Goal: Navigation & Orientation: Find specific page/section

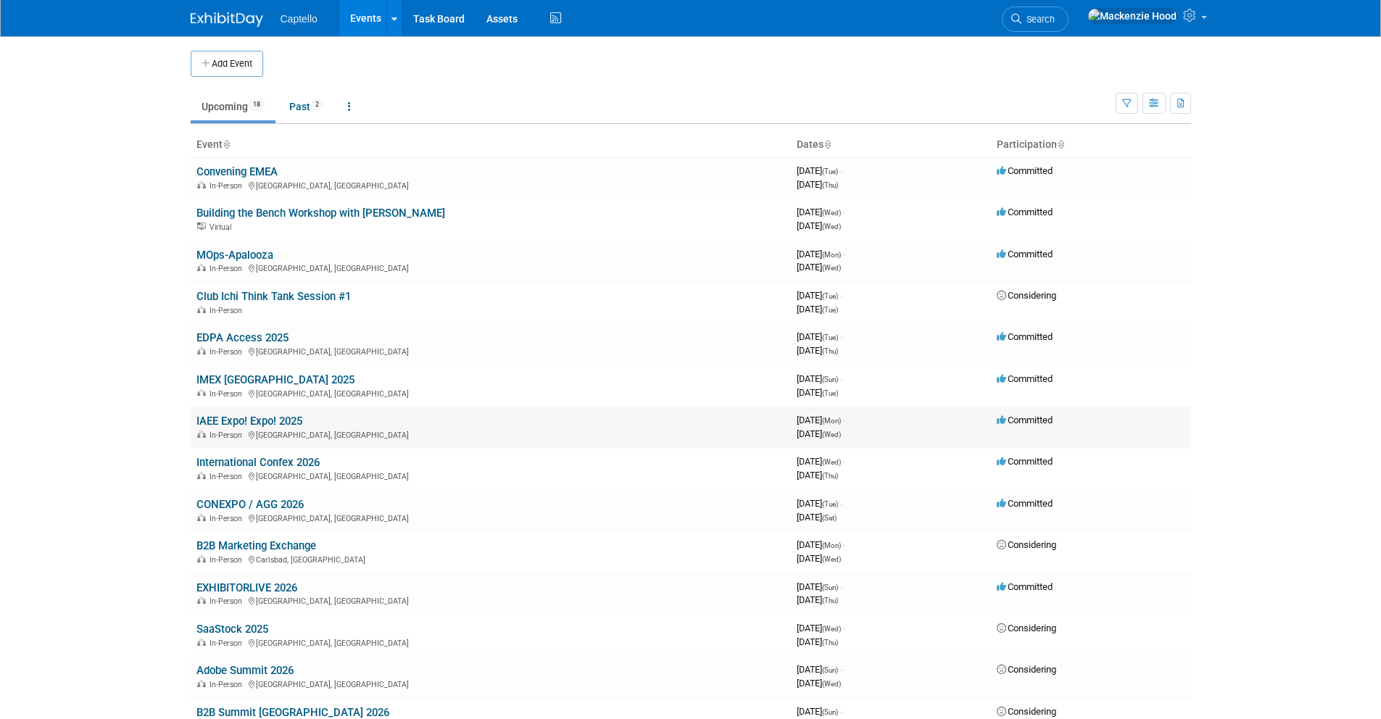
click at [294, 419] on link "IAEE Expo! Expo! 2025" at bounding box center [249, 421] width 106 height 13
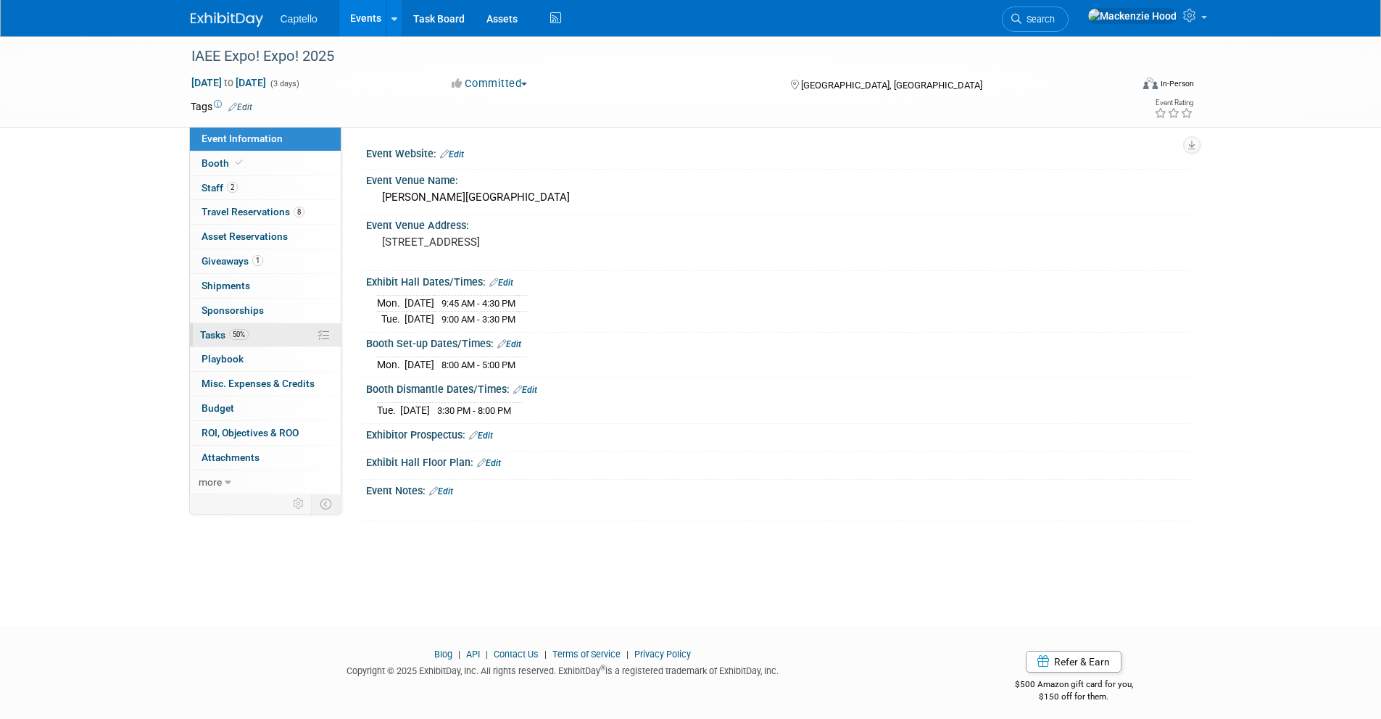
click at [269, 331] on link "50% Tasks 50%" at bounding box center [265, 335] width 151 height 24
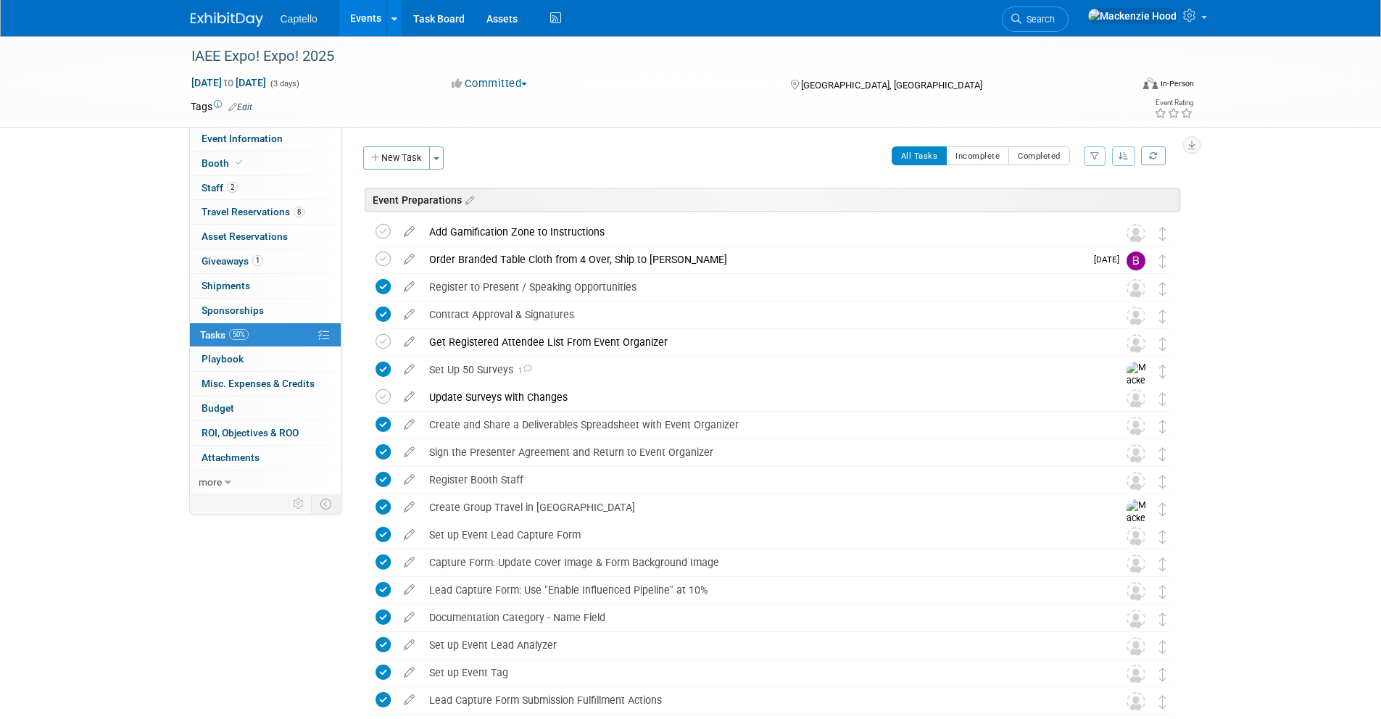
click at [218, 22] on img at bounding box center [227, 19] width 72 height 14
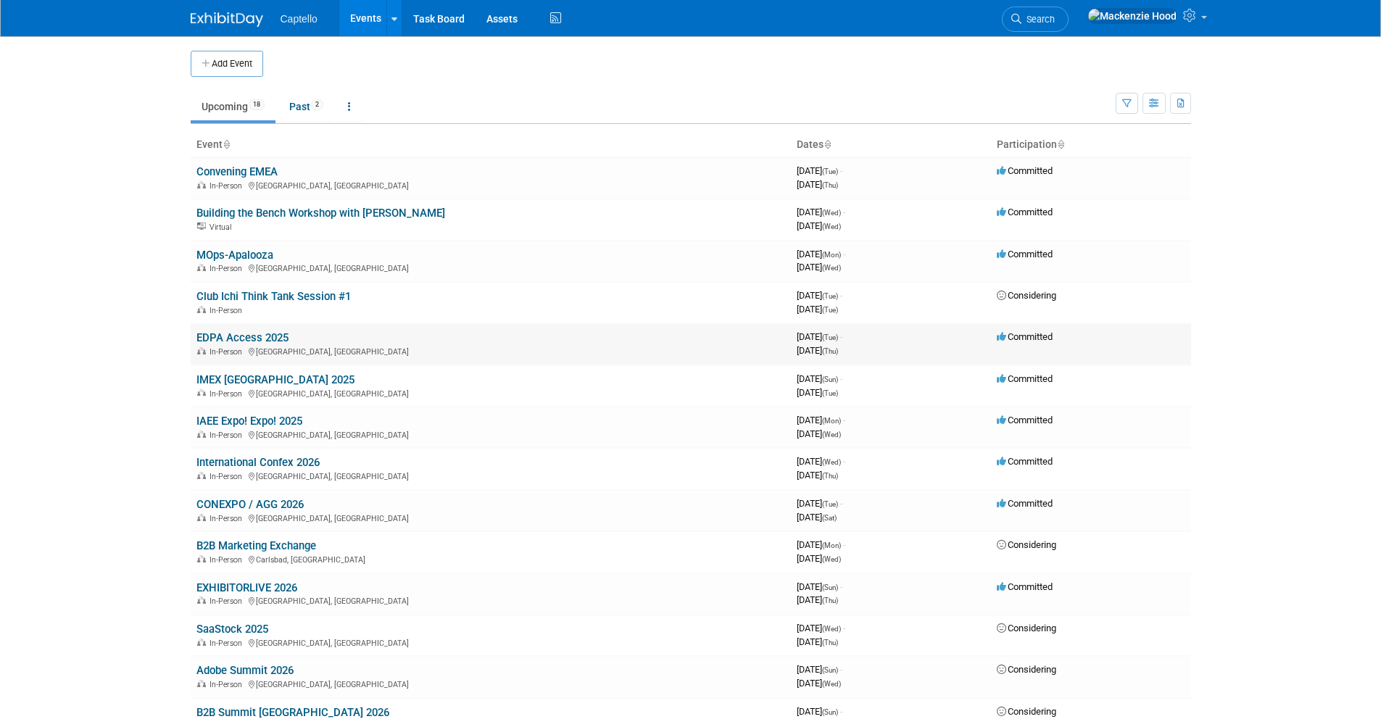
click at [272, 333] on link "EDPA Access 2025" at bounding box center [242, 337] width 92 height 13
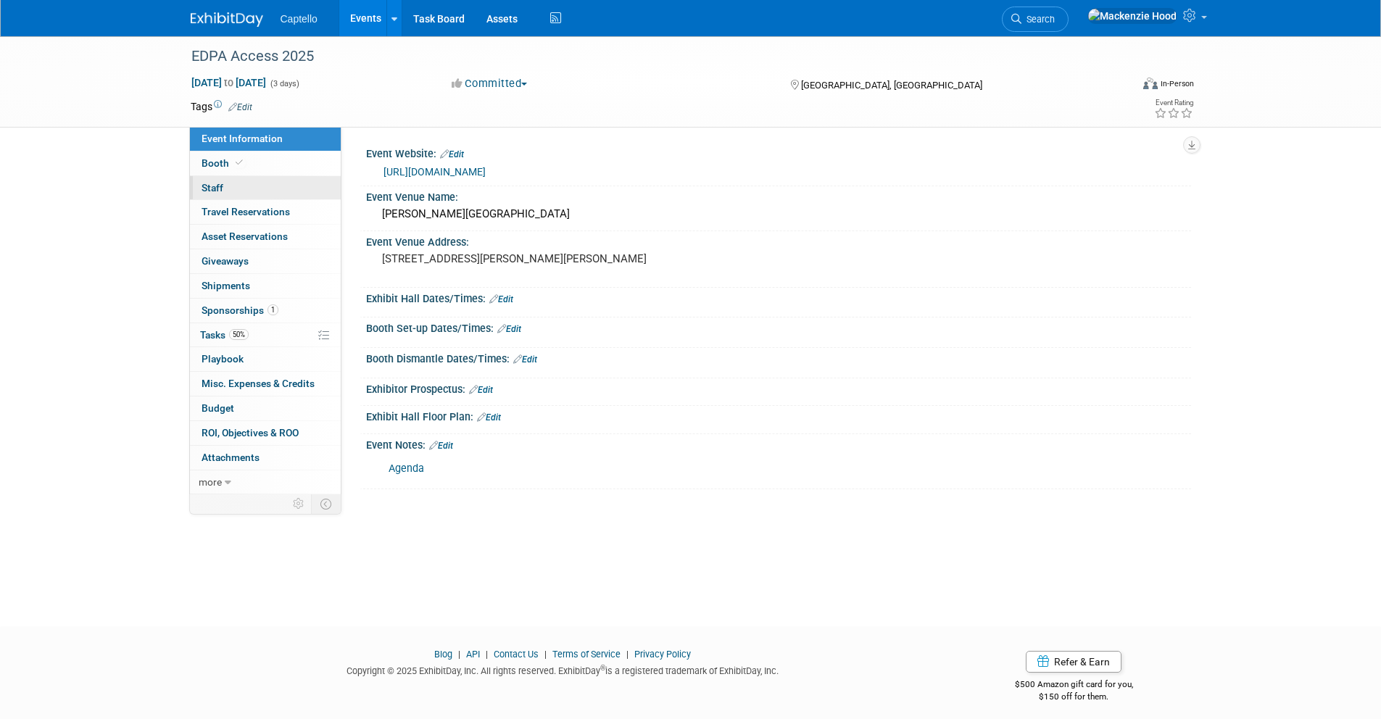
click at [270, 183] on link "0 Staff 0" at bounding box center [265, 188] width 151 height 24
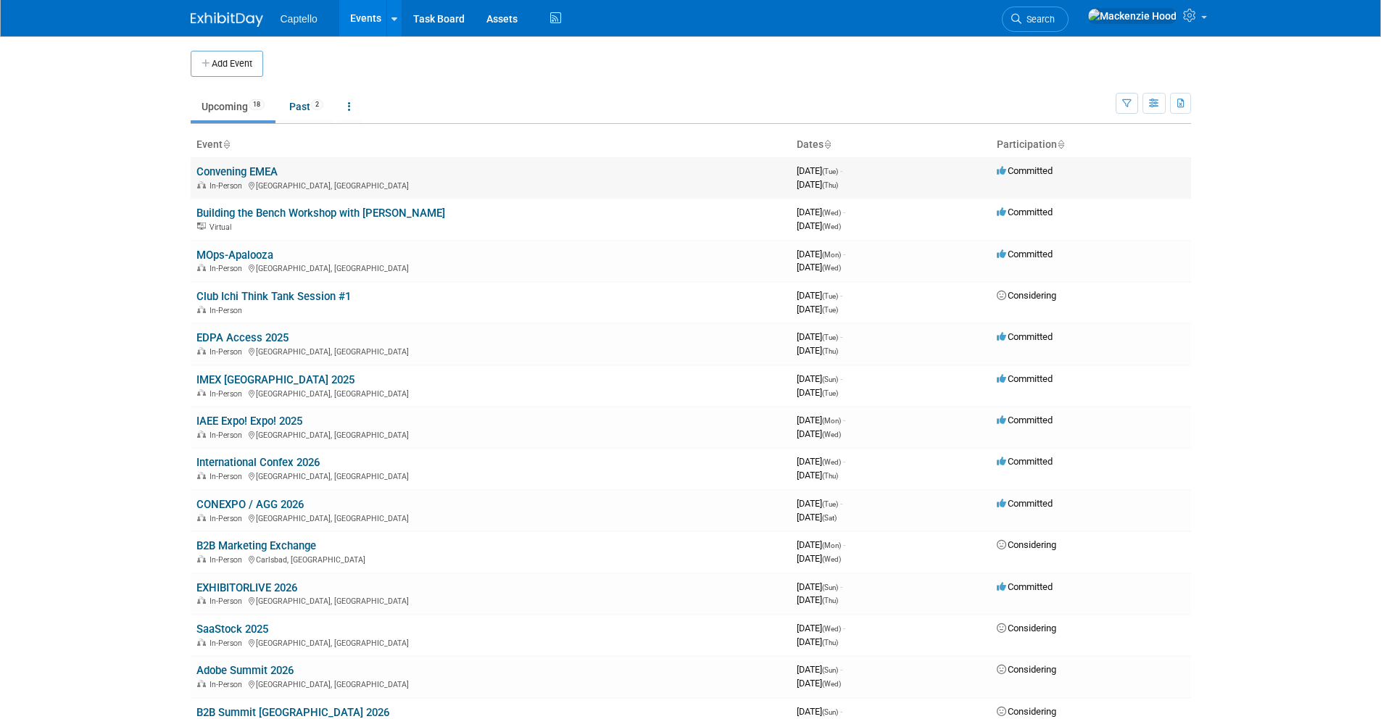
click at [212, 165] on link "Convening EMEA" at bounding box center [236, 171] width 81 height 13
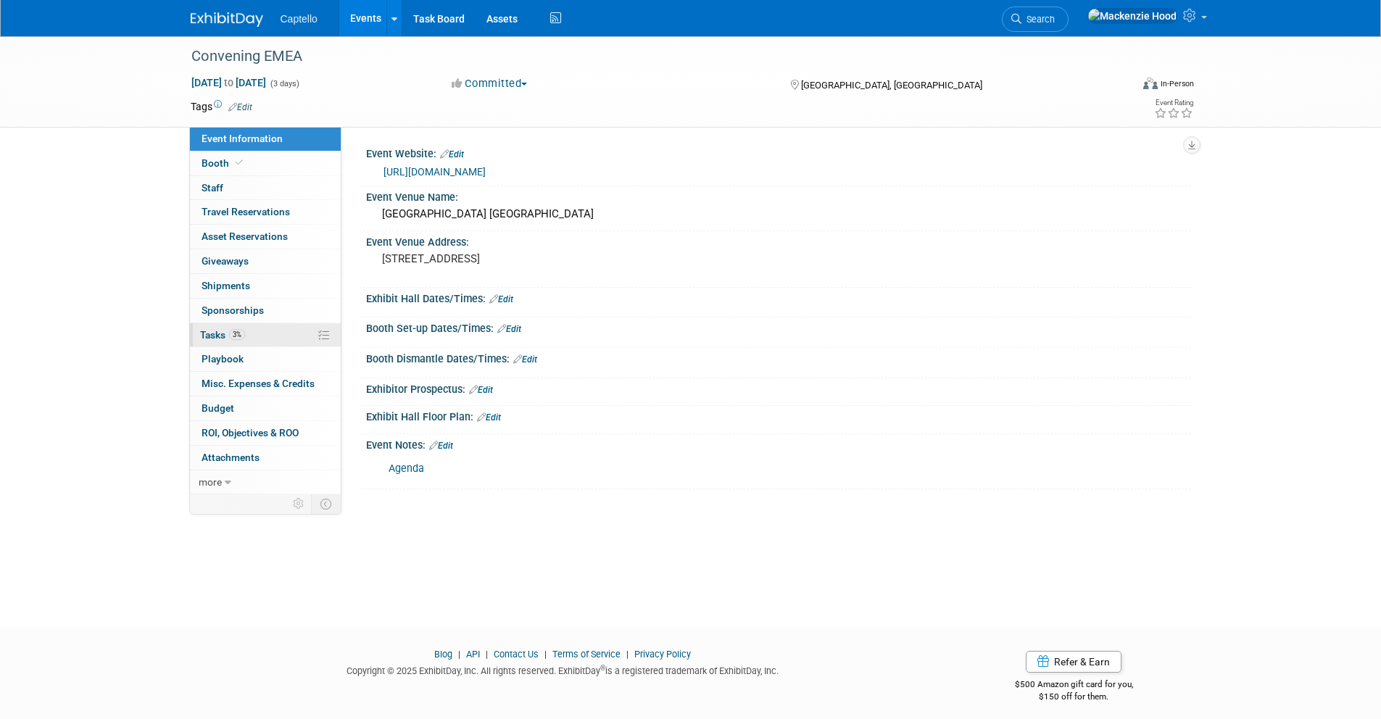
click at [272, 336] on link "3% Tasks 3%" at bounding box center [265, 335] width 151 height 24
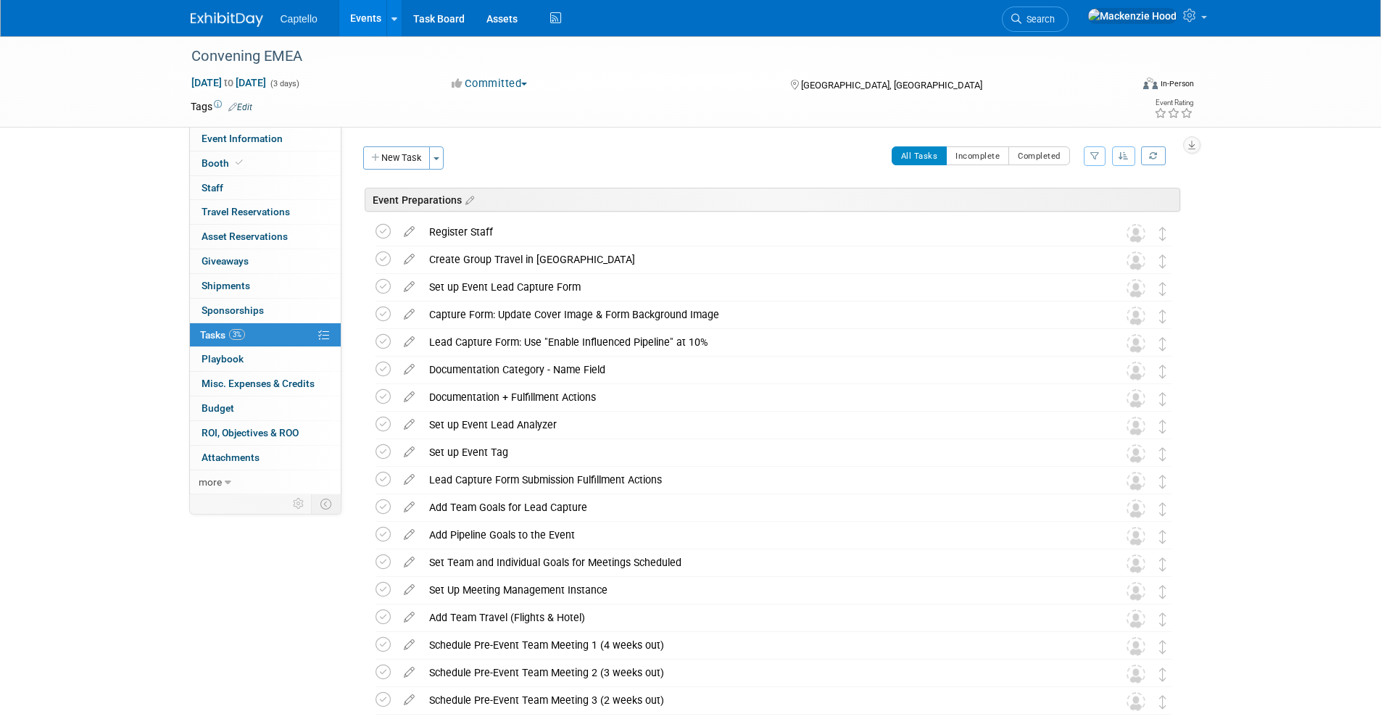
drag, startPoint x: 407, startPoint y: 260, endPoint x: 399, endPoint y: 259, distance: 7.3
click at [407, 260] on icon at bounding box center [409, 256] width 25 height 18
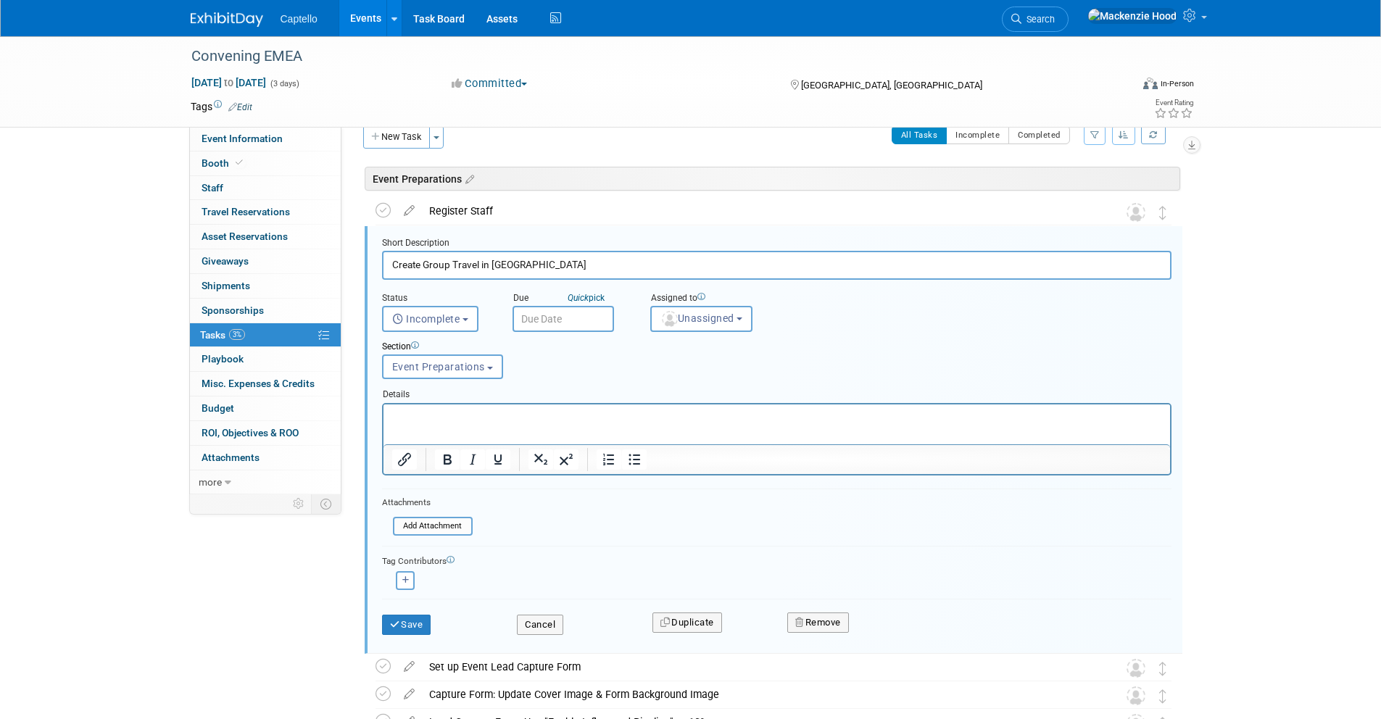
scroll to position [35, 0]
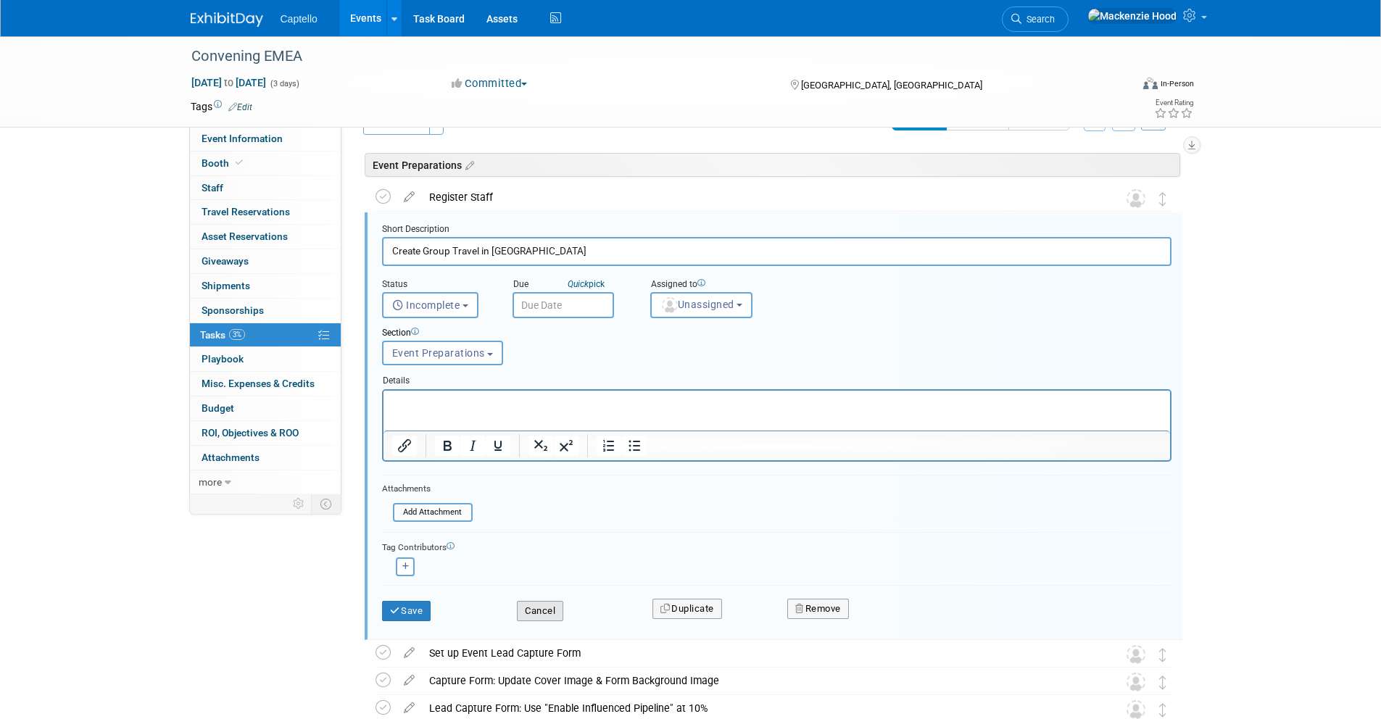
click at [549, 606] on button "Cancel" at bounding box center [540, 611] width 46 height 20
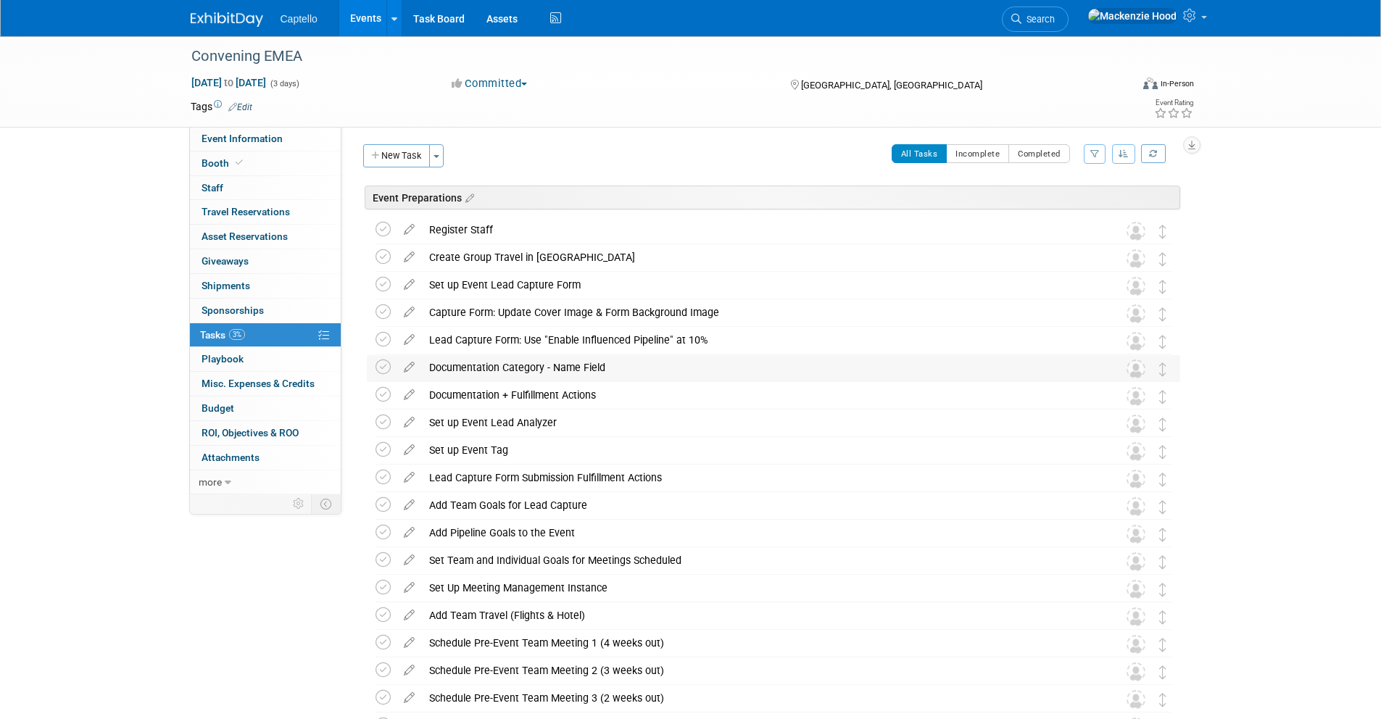
scroll to position [0, 0]
